Goal: Check status: Check status

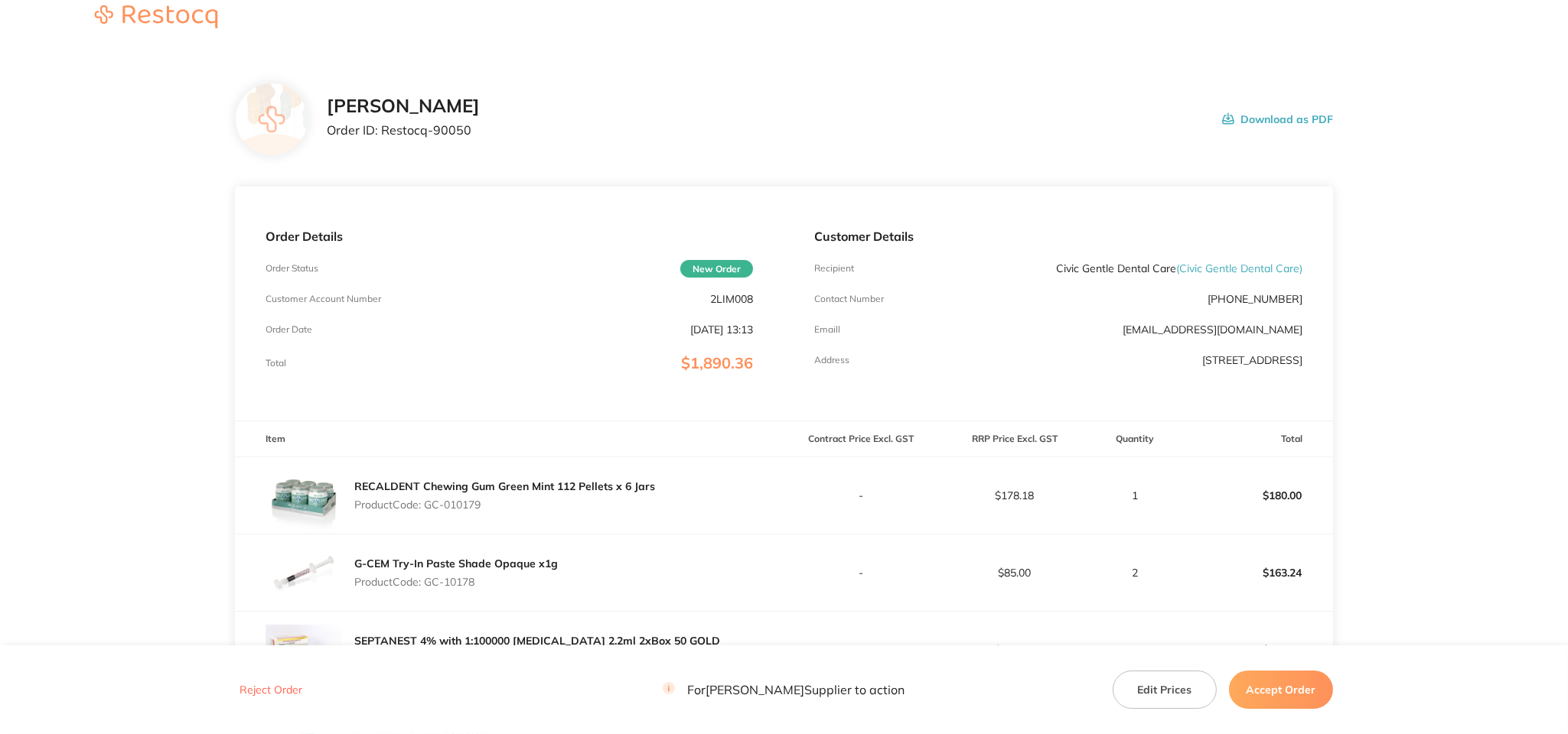
scroll to position [31, 0]
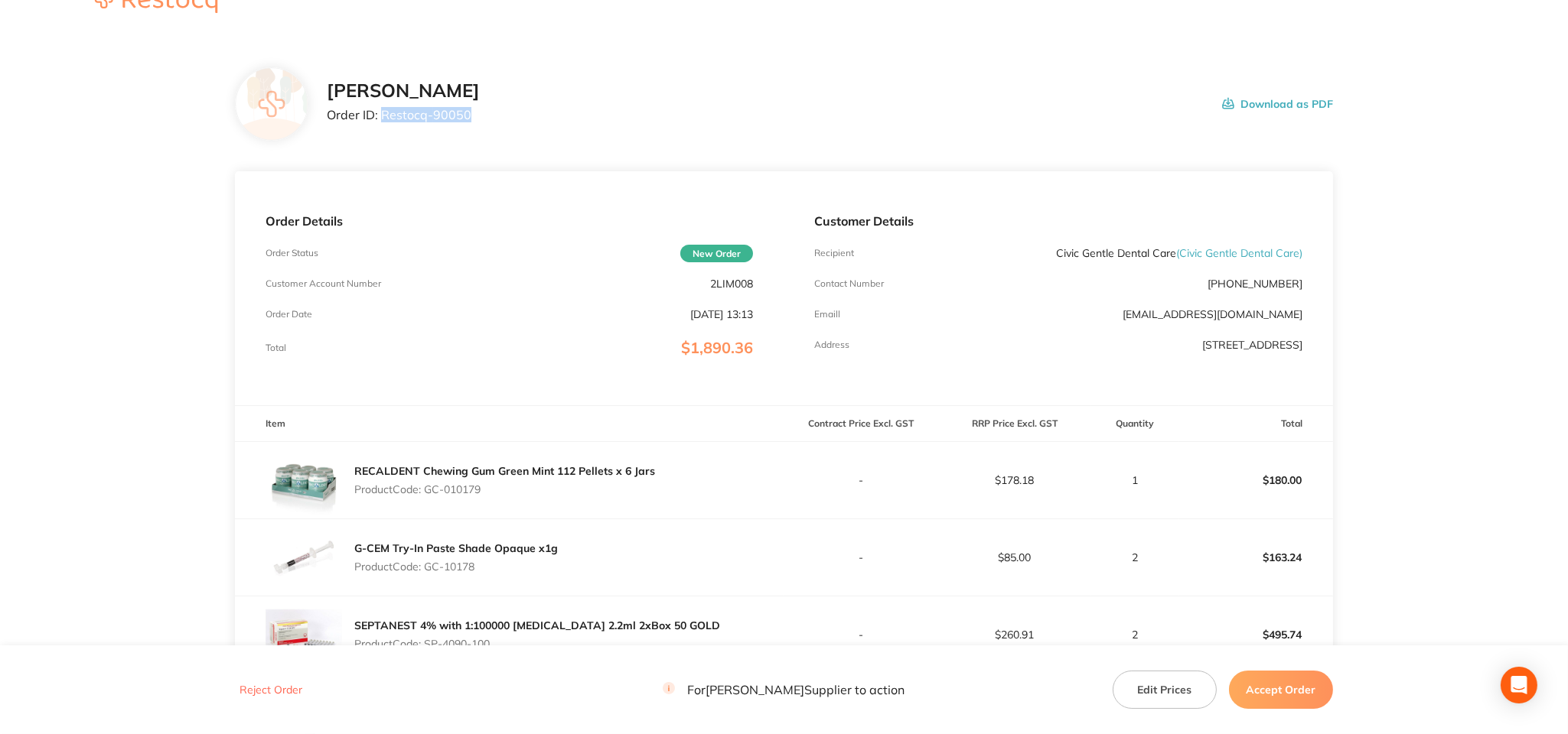
drag, startPoint x: 481, startPoint y: 112, endPoint x: 382, endPoint y: 107, distance: 99.1
click at [382, 107] on p "Order ID: Restocq- 90050" at bounding box center [403, 114] width 153 height 14
copy p "Restocq- 90050"
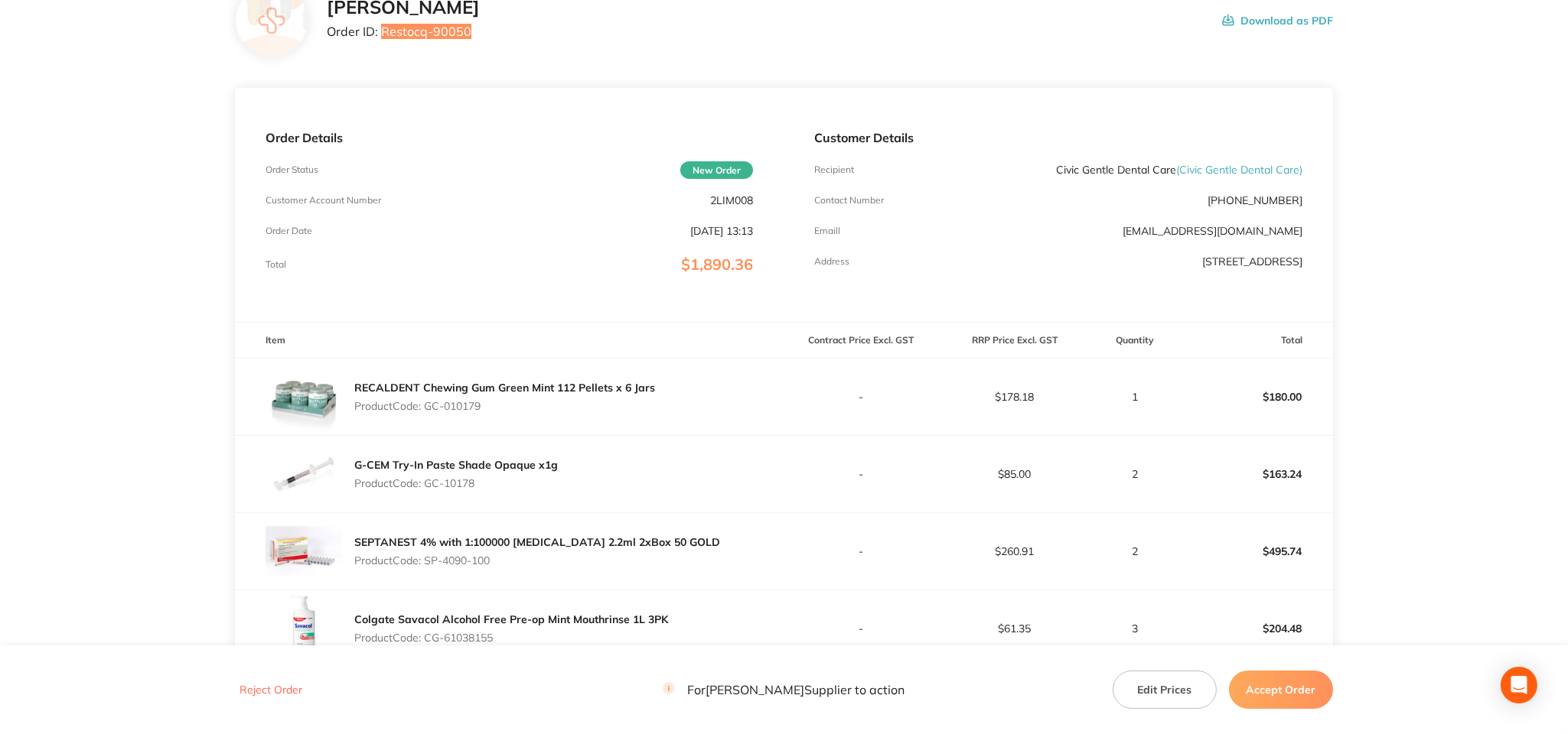
scroll to position [127, 0]
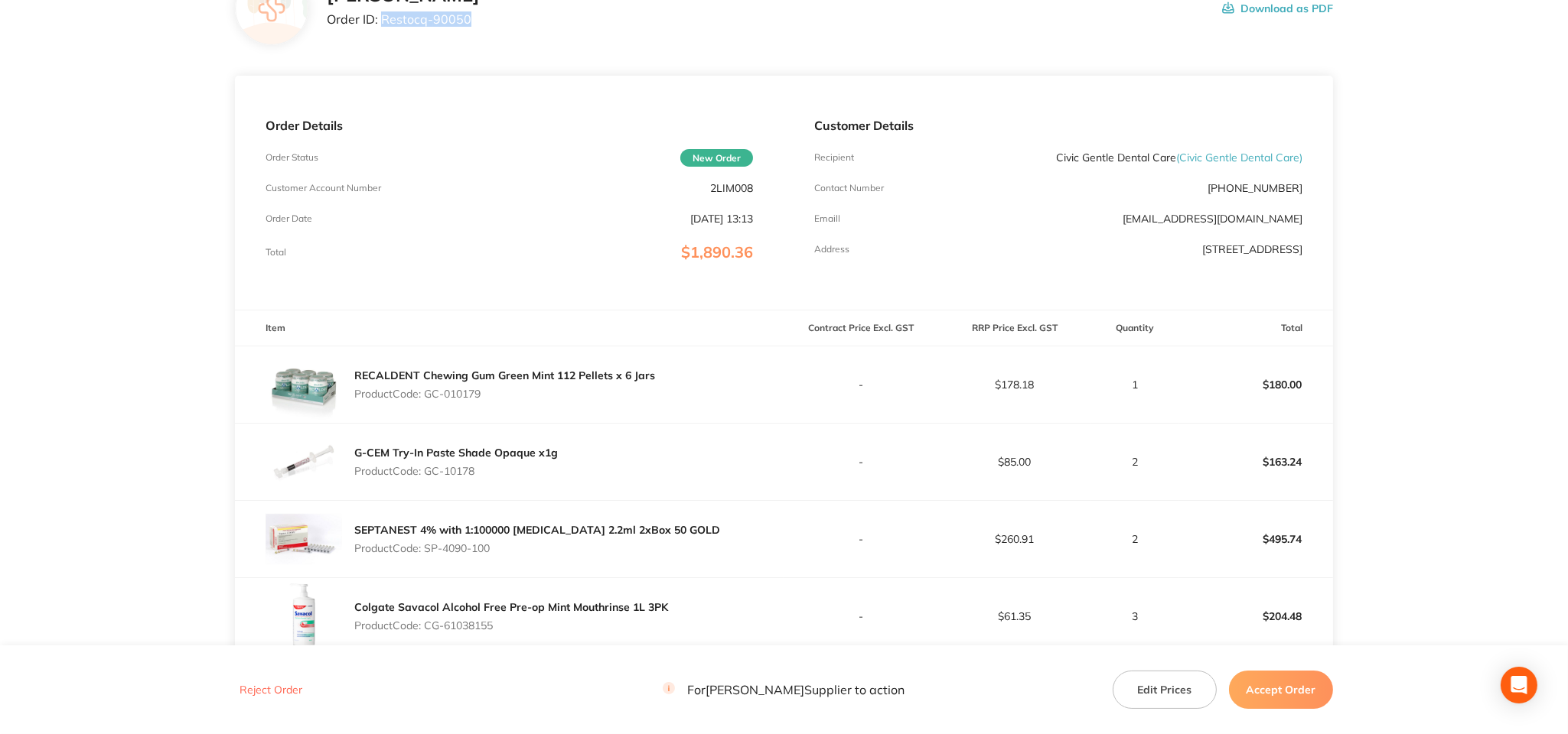
drag, startPoint x: 495, startPoint y: 391, endPoint x: 428, endPoint y: 396, distance: 67.2
click at [428, 396] on p "Product Code: GC-010179" at bounding box center [505, 393] width 301 height 12
copy p "GC-010179"
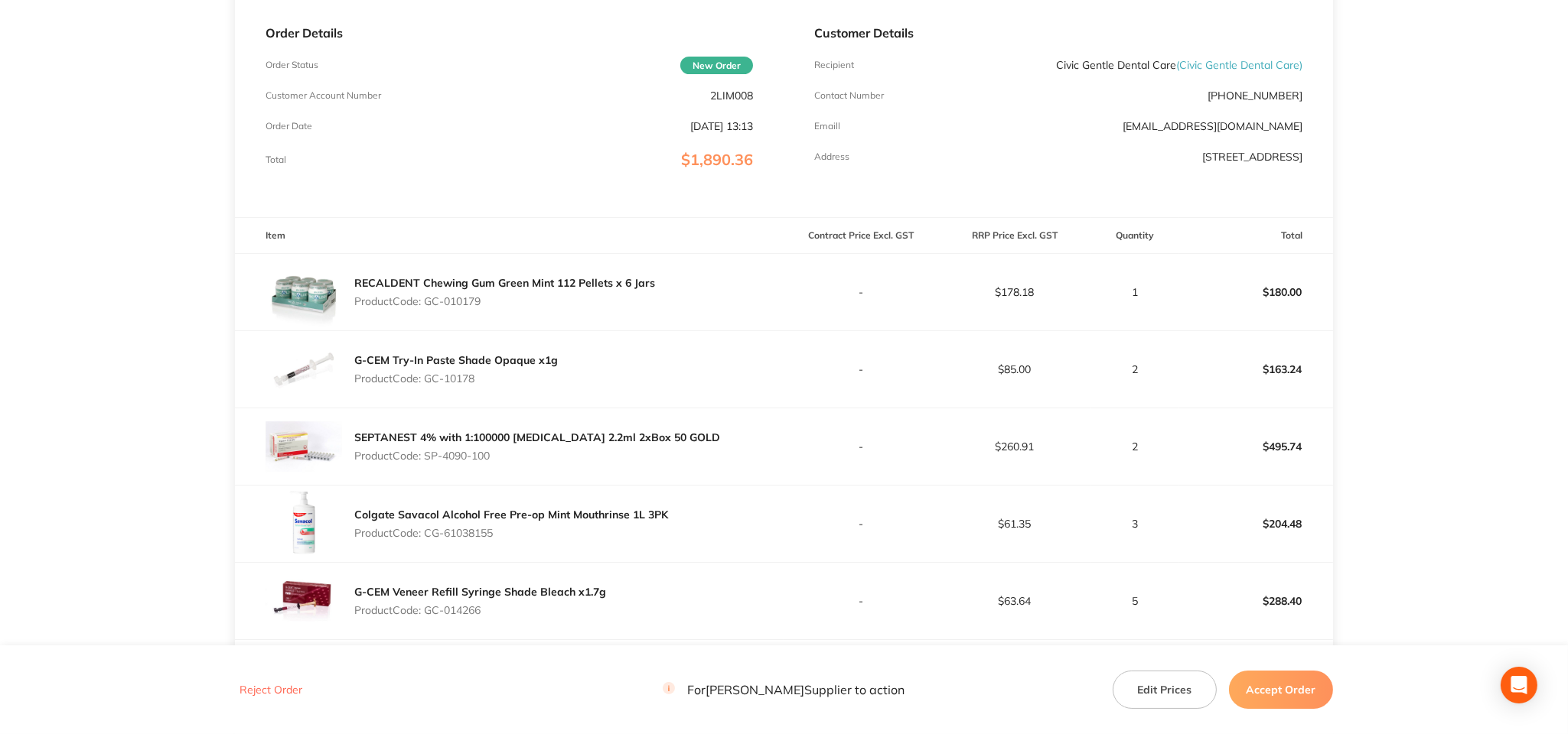
scroll to position [223, 0]
drag, startPoint x: 473, startPoint y: 380, endPoint x: 428, endPoint y: 387, distance: 45.5
click at [428, 387] on div "G-CEM Try-In Paste Shade Opaque x1g Product Code: GC-10178" at bounding box center [457, 366] width 204 height 43
copy p "GC-10178"
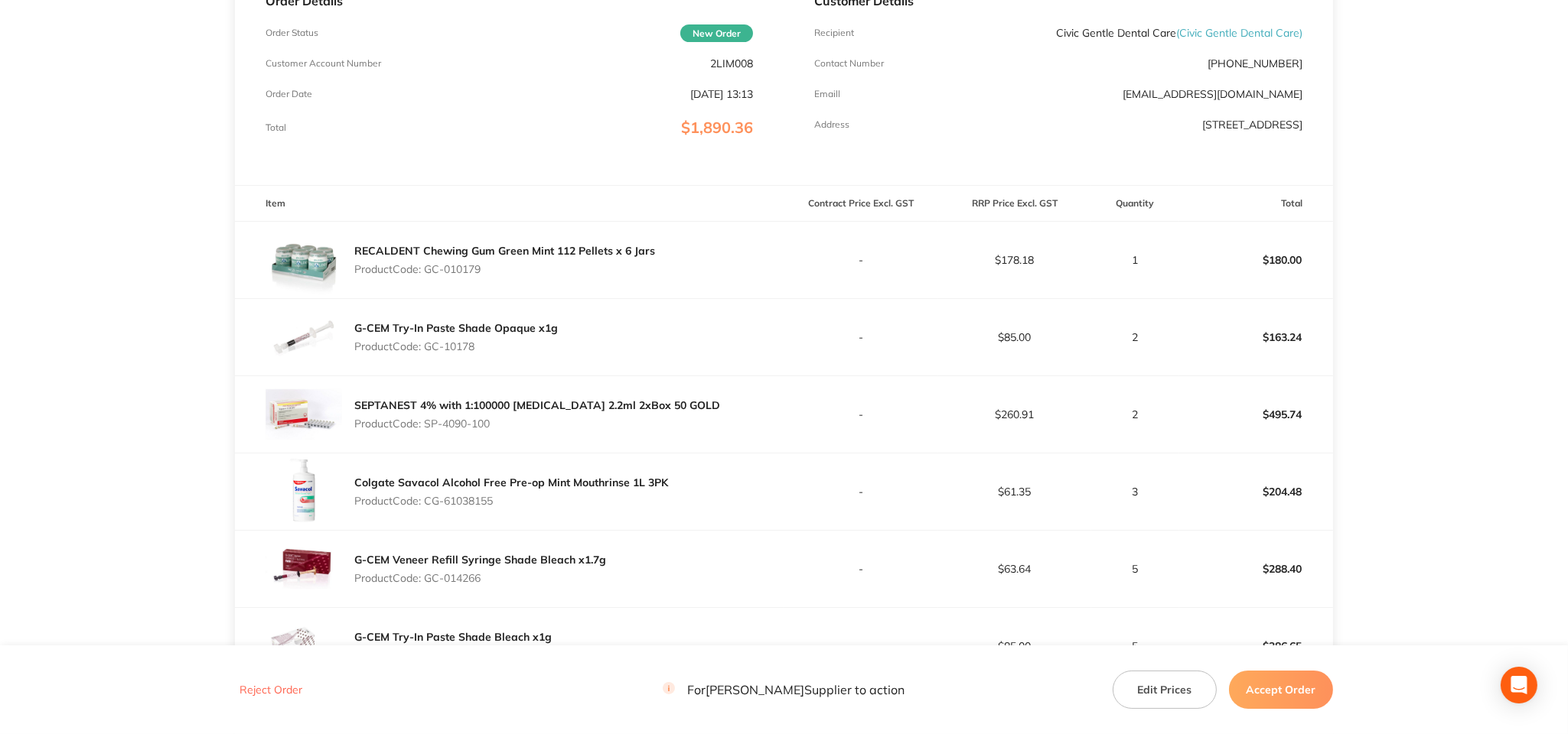
scroll to position [351, 0]
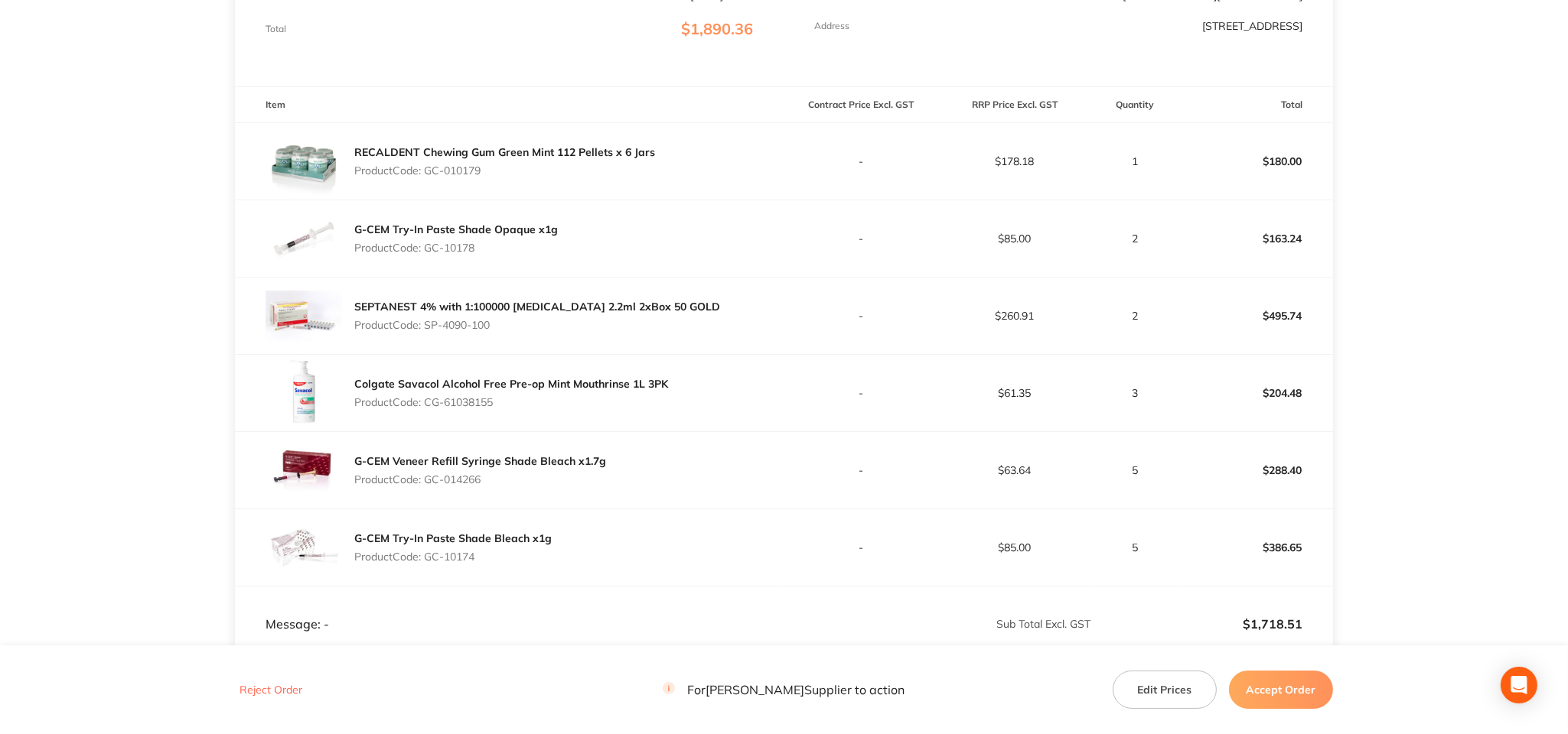
drag, startPoint x: 505, startPoint y: 328, endPoint x: 425, endPoint y: 331, distance: 80.1
click at [425, 331] on div "SEPTANEST 4% with 1:100000 [MEDICAL_DATA] 2.2ml 2xBox 50 GOLD Product Code: SP-…" at bounding box center [538, 315] width 366 height 43
copy p "SP-4090-100"
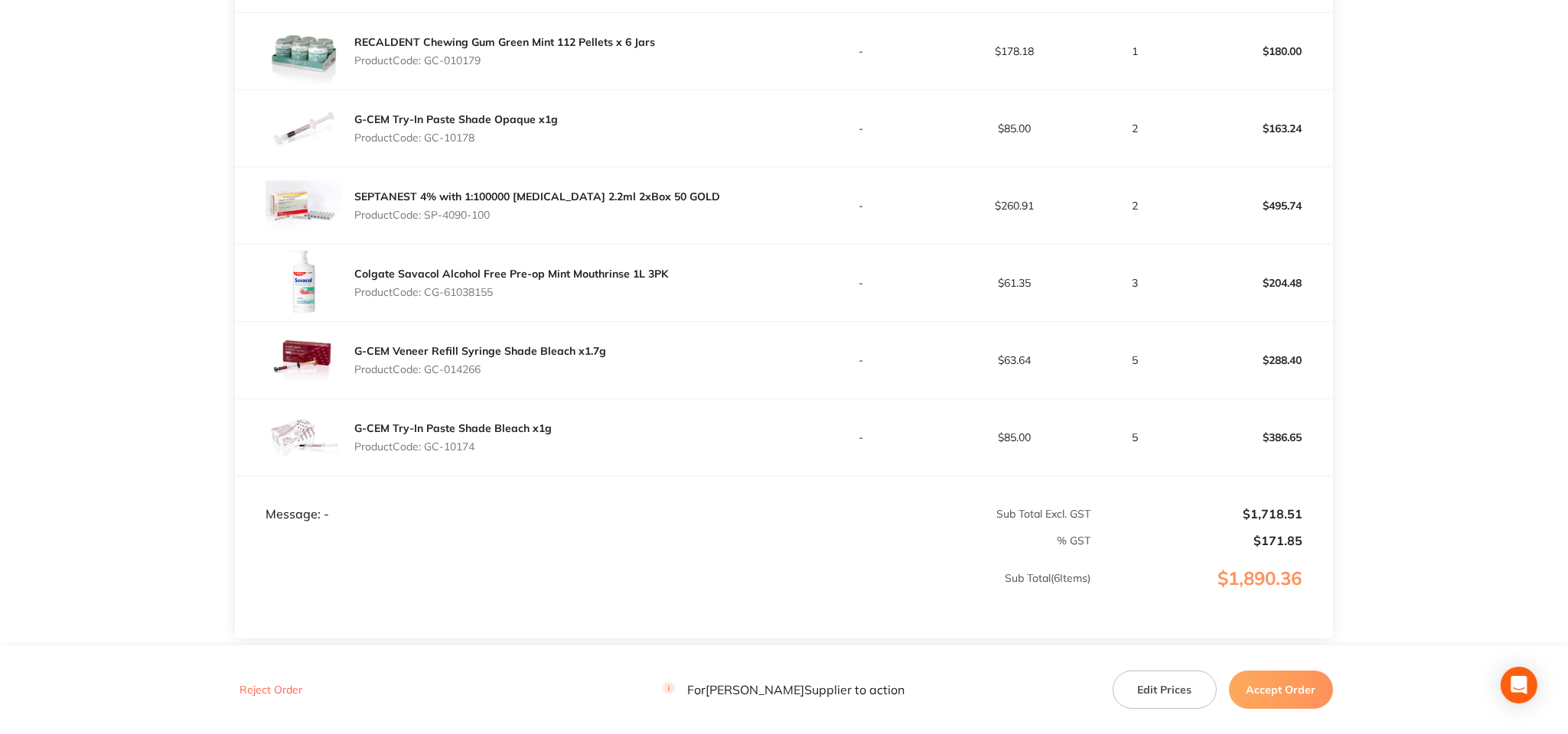
scroll to position [478, 0]
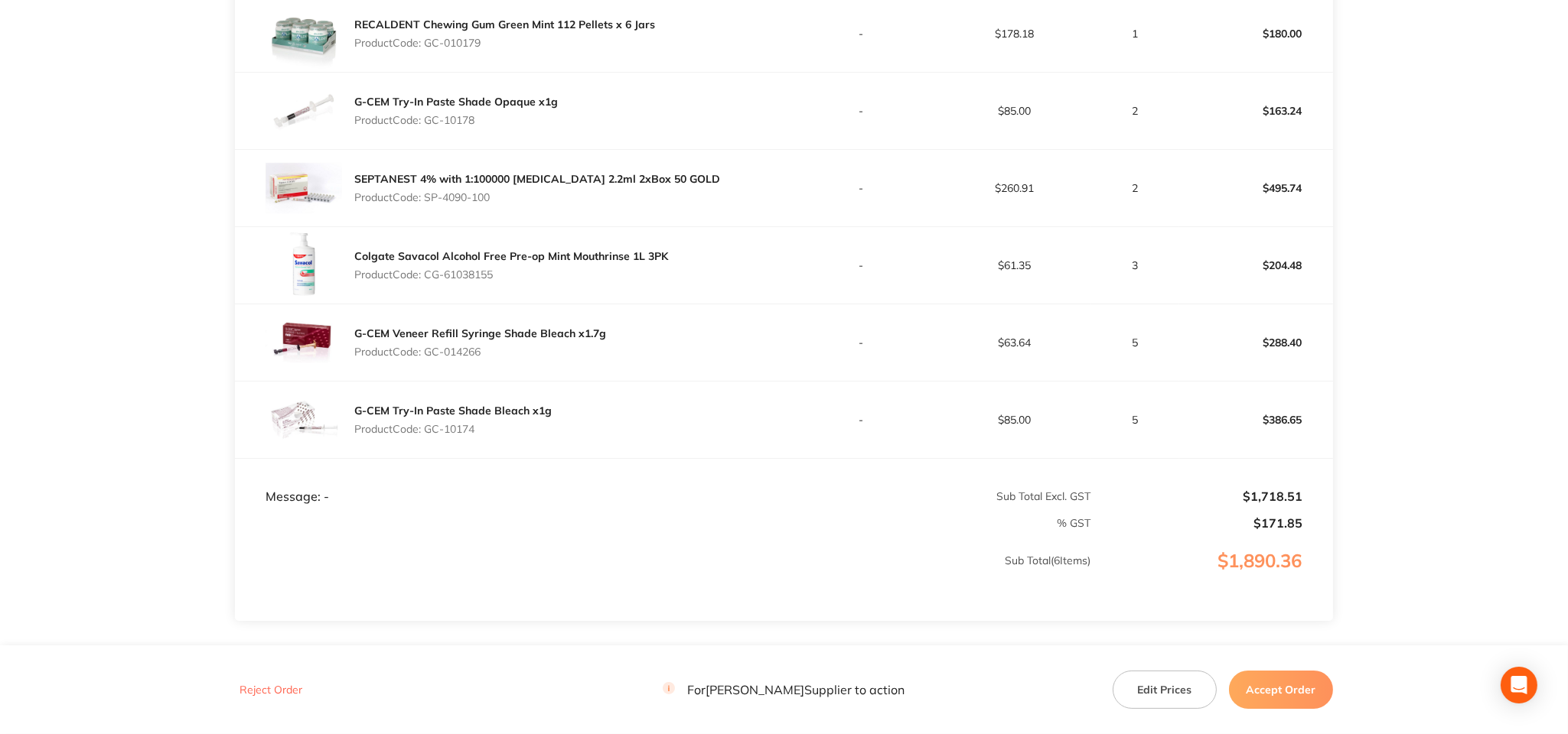
drag, startPoint x: 514, startPoint y: 281, endPoint x: 428, endPoint y: 286, distance: 86.1
click at [428, 286] on div "Colgate Savacol Alcohol Free Pre-op Mint Mouthrinse 1L 3PK Product Code: CG-610…" at bounding box center [511, 265] width 314 height 43
copy p "CG-61038155"
drag, startPoint x: 487, startPoint y: 357, endPoint x: 428, endPoint y: 361, distance: 59.1
click at [428, 361] on div "G-CEM Veneer Refill Syringe Shade Bleach x1.7g Product Code: GC-014266" at bounding box center [481, 343] width 252 height 43
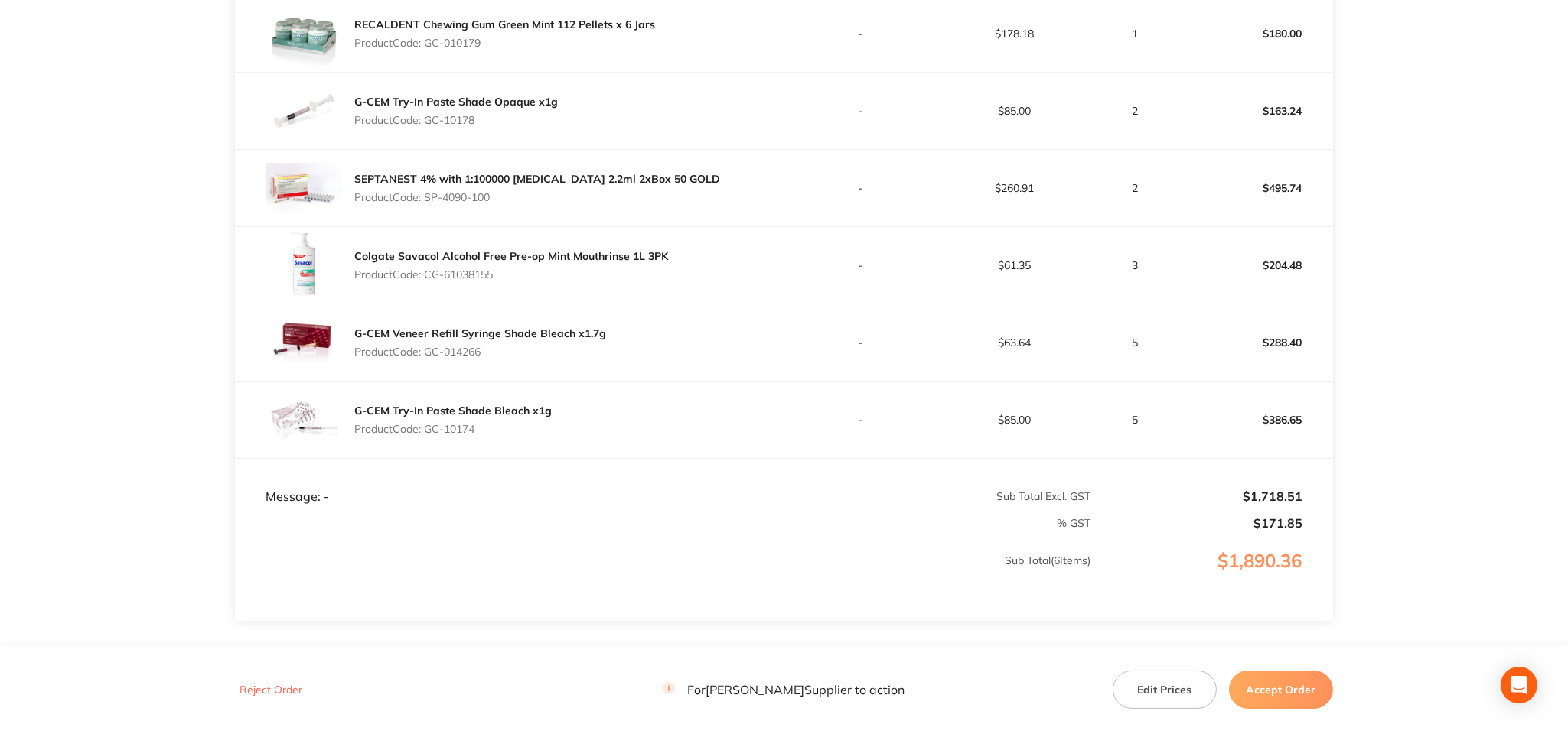
copy p "GC-014266"
drag, startPoint x: 494, startPoint y: 430, endPoint x: 429, endPoint y: 444, distance: 66.5
click at [429, 444] on div "G-CEM Try-In Paste Shade Bleach x1g Product Code: GC-10174" at bounding box center [510, 420] width 549 height 76
copy p "GC-10174"
click at [1296, 690] on button "Accept Order" at bounding box center [1282, 690] width 104 height 39
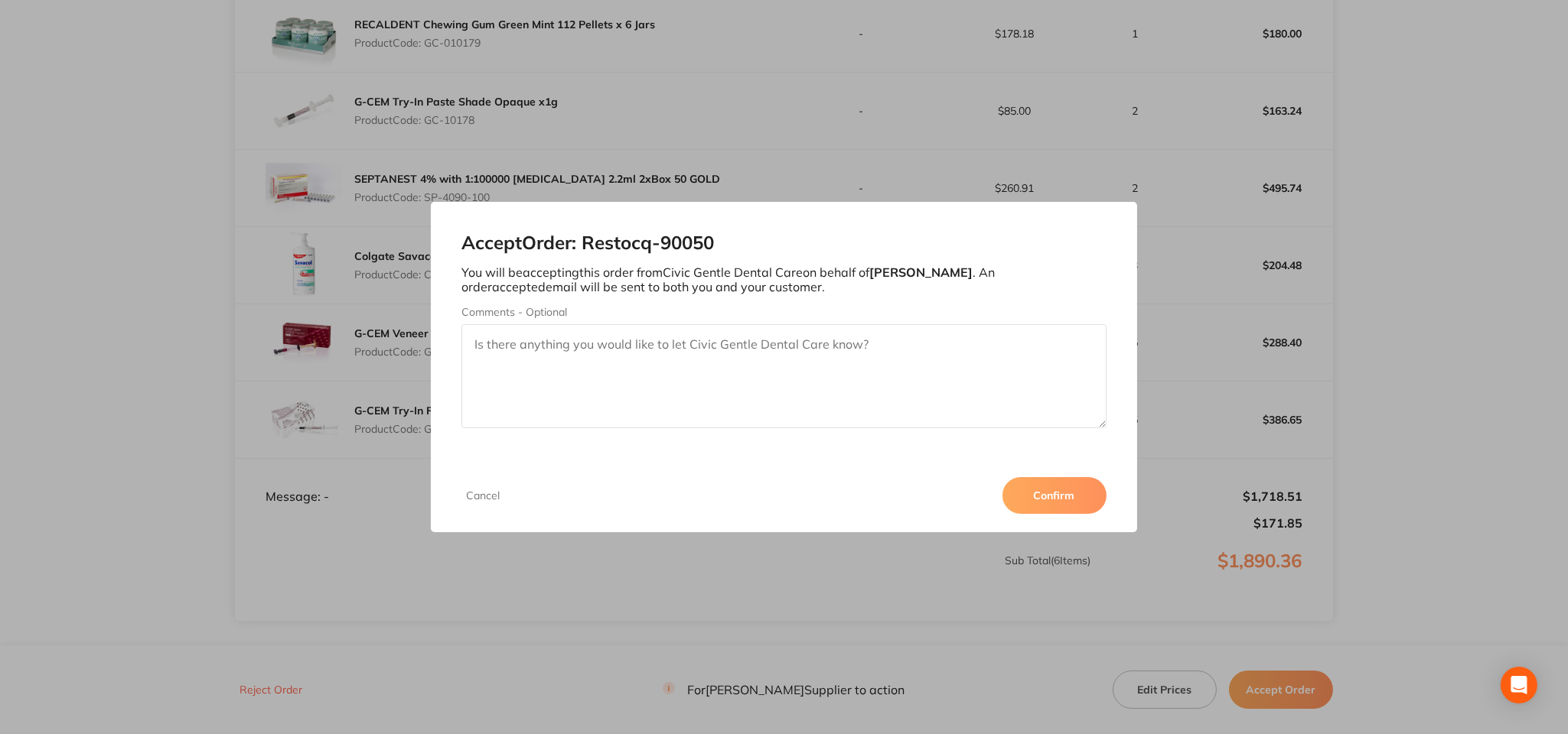
click at [1047, 498] on button "Confirm" at bounding box center [1054, 496] width 104 height 37
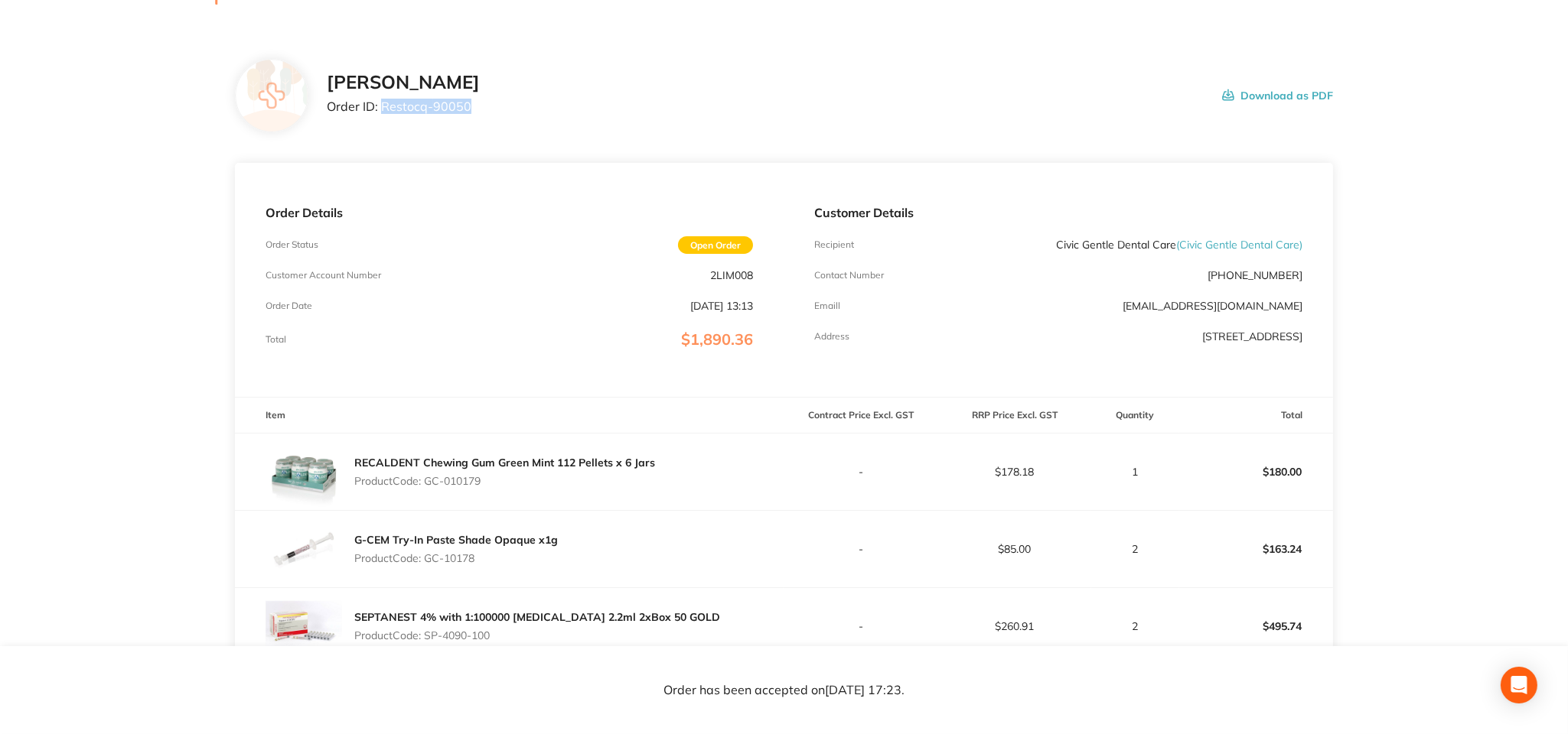
scroll to position [0, 0]
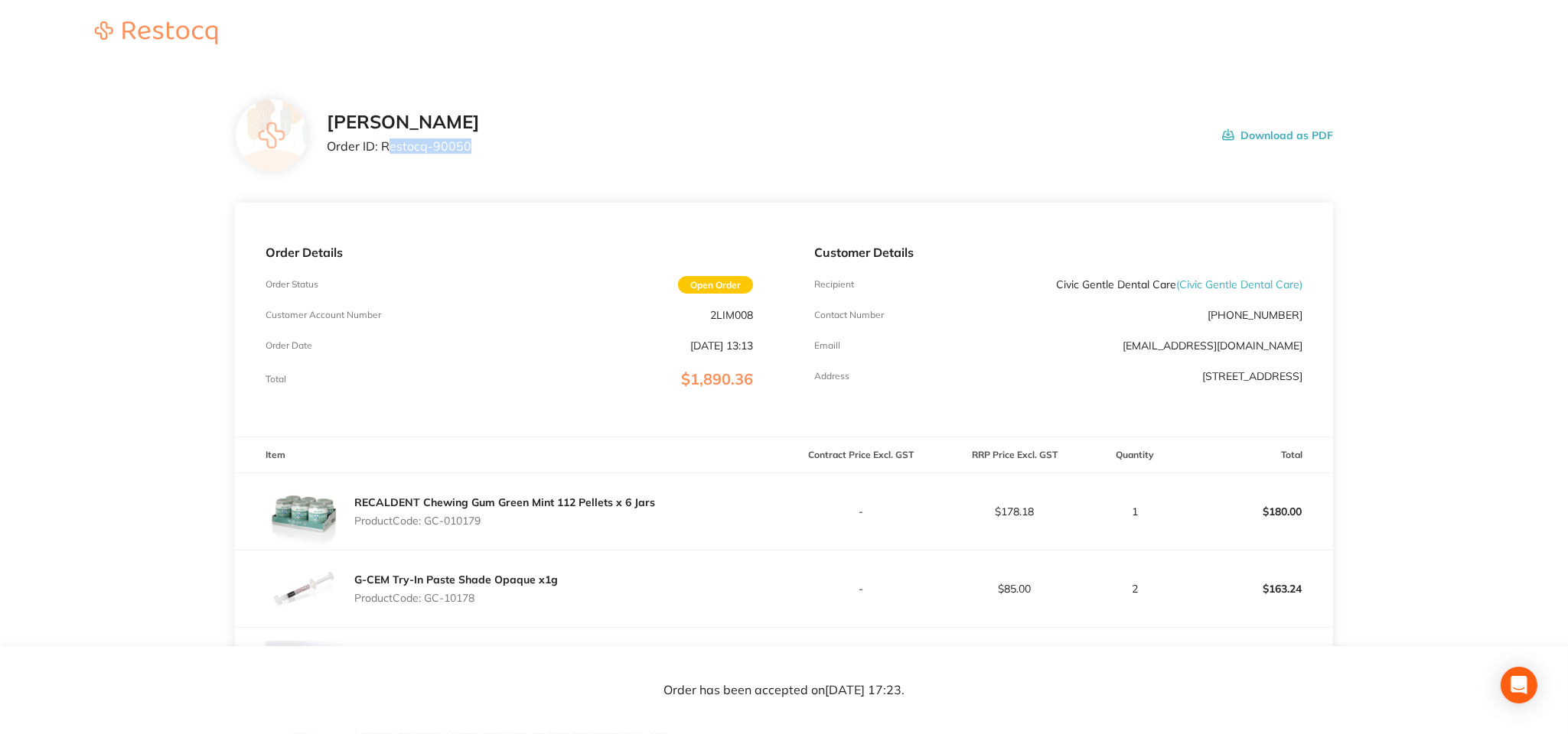
drag, startPoint x: 474, startPoint y: 153, endPoint x: 386, endPoint y: 152, distance: 88.0
click at [386, 152] on p "Order ID: Restocq- 90050" at bounding box center [403, 146] width 153 height 14
drag, startPoint x: 522, startPoint y: 153, endPoint x: 503, endPoint y: 146, distance: 20.2
click at [520, 152] on div "[PERSON_NAME] Order ID: Restocq- 90050 Download as PDF" at bounding box center [829, 135] width 1005 height 47
click at [568, 116] on div "[PERSON_NAME] Order ID: Restocq- 90050 Download as PDF" at bounding box center [829, 135] width 1005 height 47
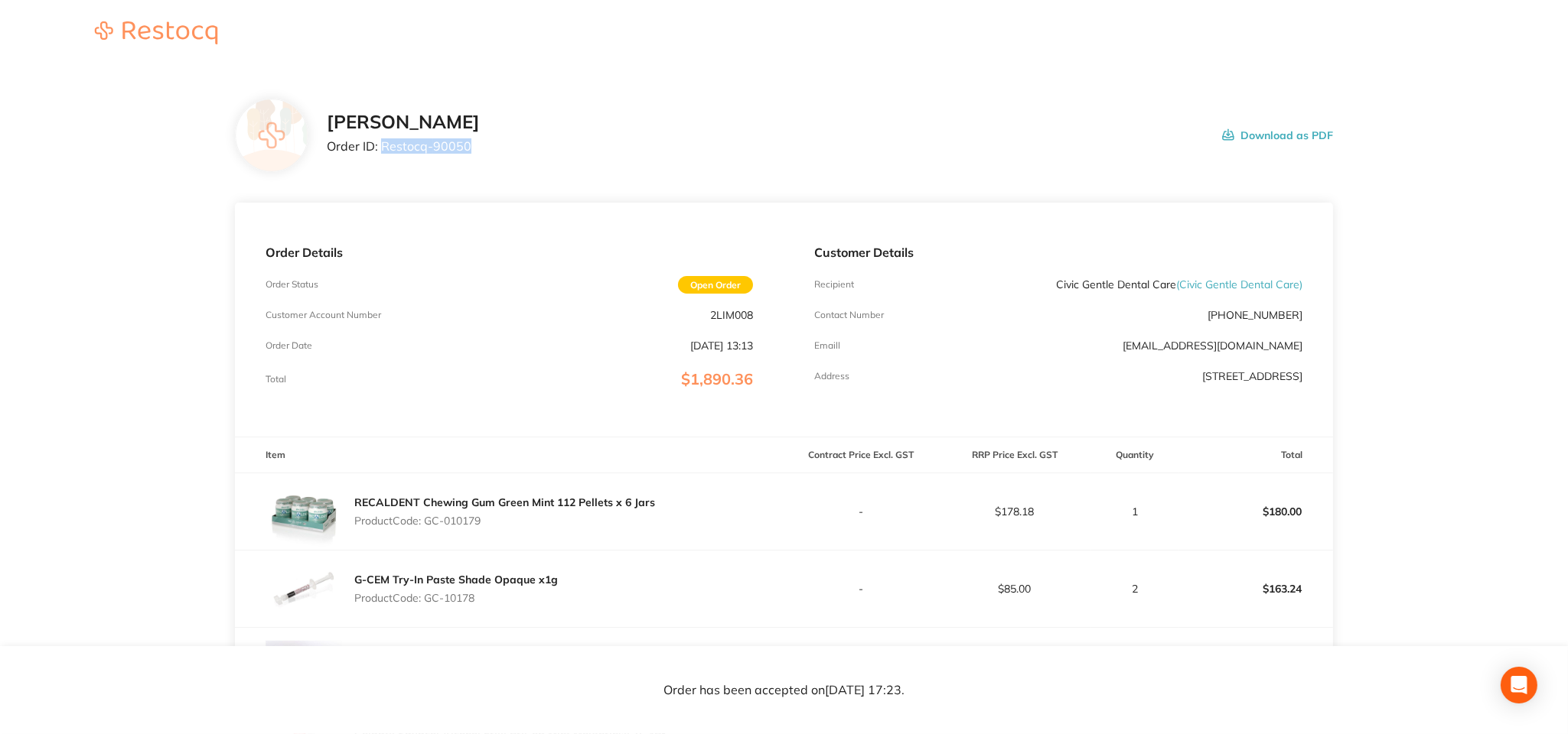
drag, startPoint x: 476, startPoint y: 151, endPoint x: 384, endPoint y: 158, distance: 92.3
click at [384, 158] on div "[PERSON_NAME] Order ID: Restocq- 90050" at bounding box center [403, 135] width 153 height 47
copy p "Restocq- 90050"
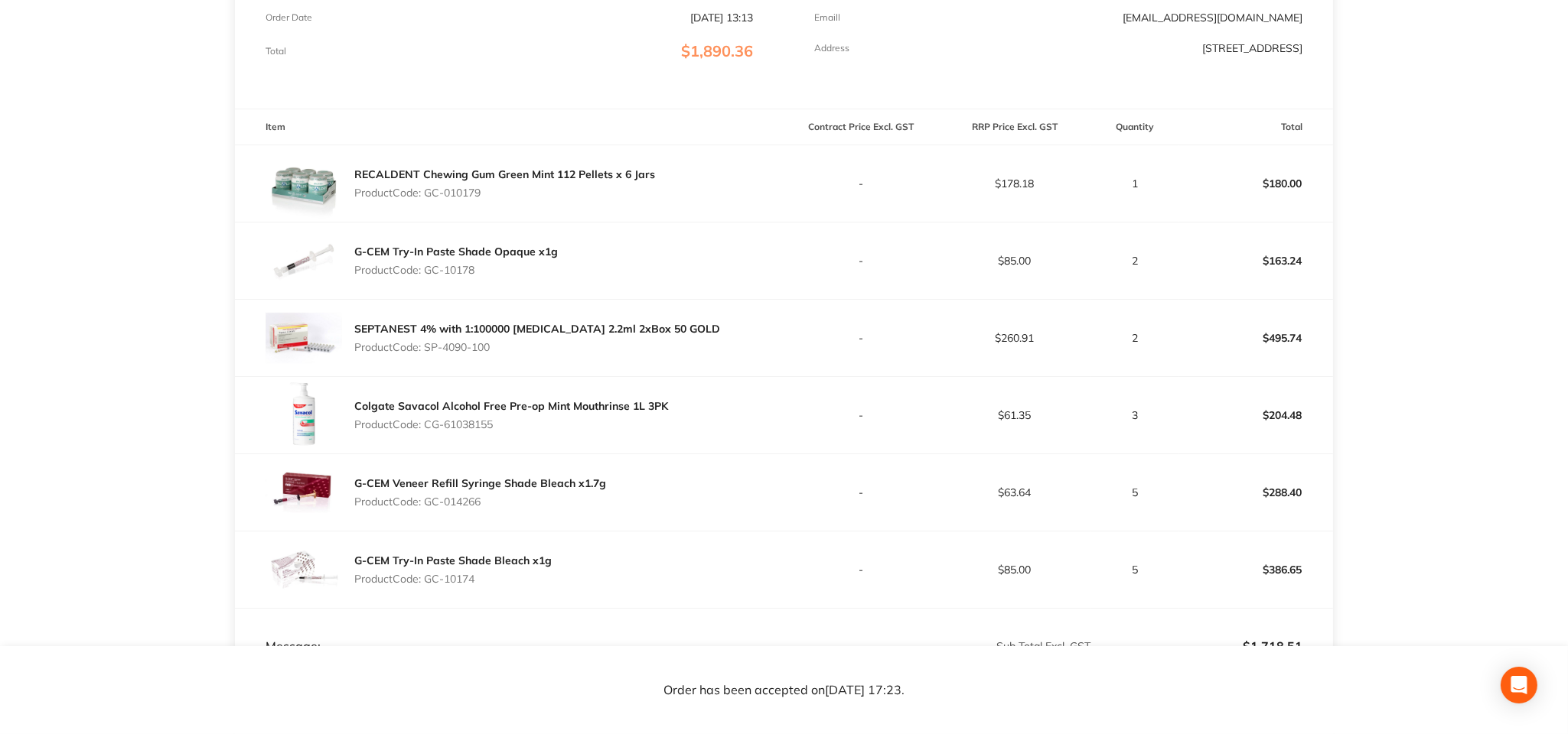
scroll to position [318, 0]
